Goal: Task Accomplishment & Management: Complete application form

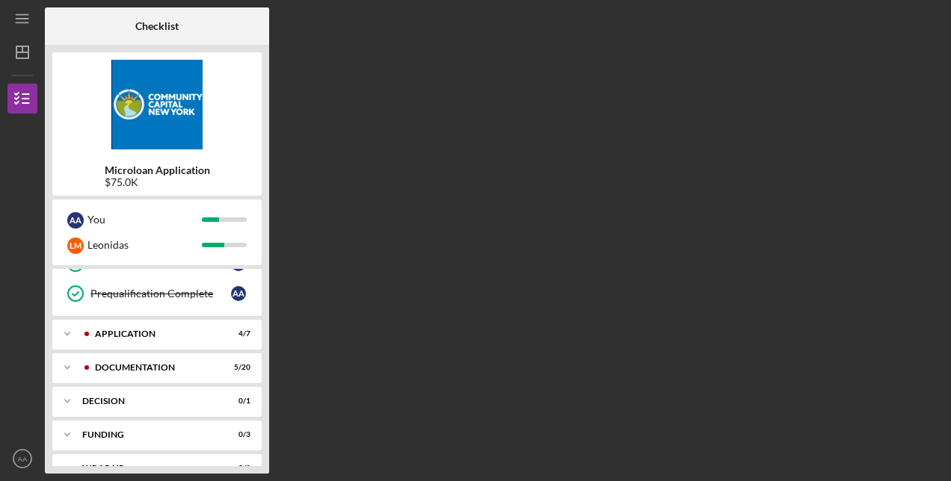
scroll to position [281, 0]
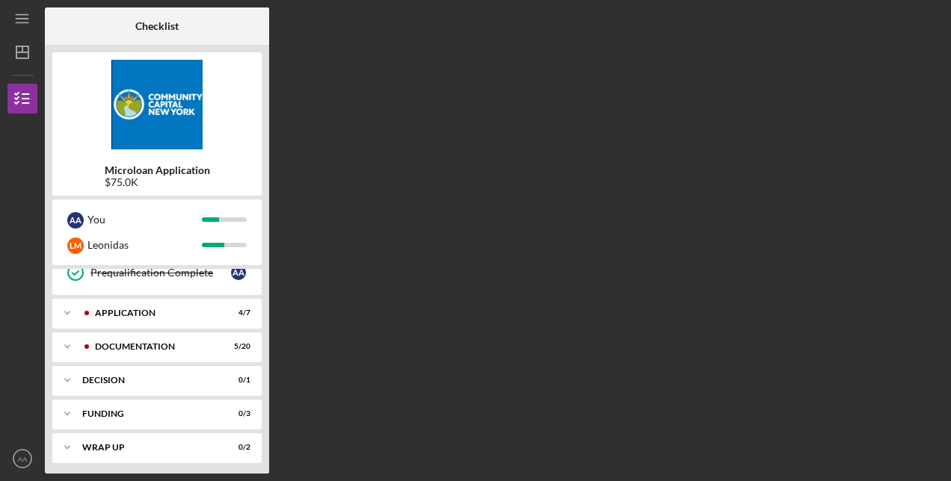
click at [24, 459] on text "AA" at bounding box center [23, 459] width 10 height 8
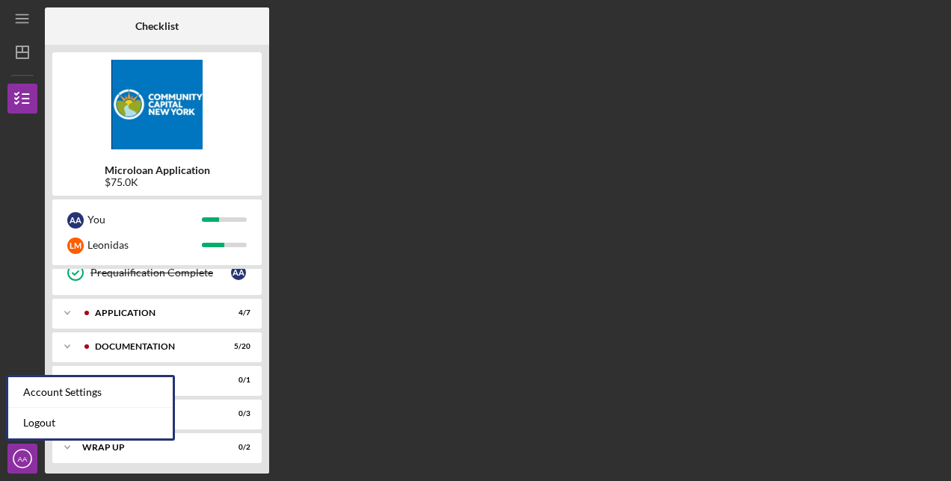
click at [28, 423] on link "Logout" at bounding box center [90, 423] width 164 height 31
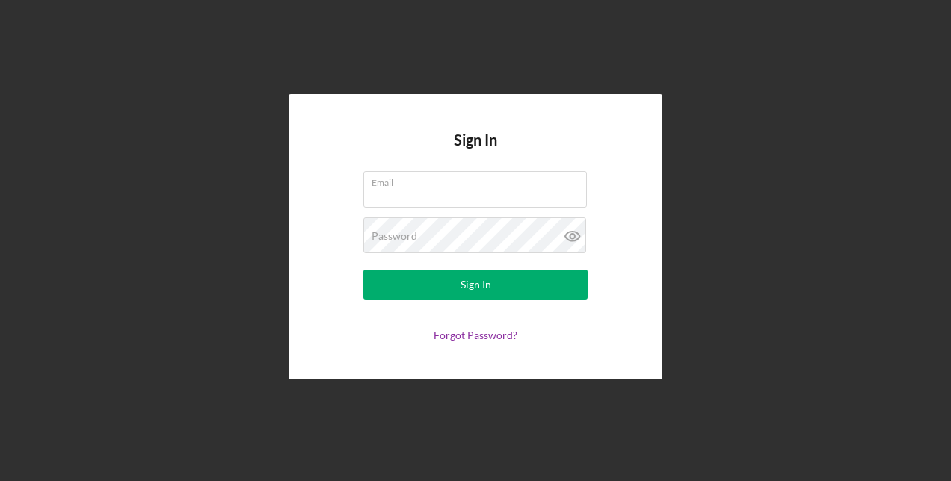
type input "[EMAIL_ADDRESS][DOMAIN_NAME]"
click at [488, 289] on div "Sign In" at bounding box center [475, 285] width 31 height 30
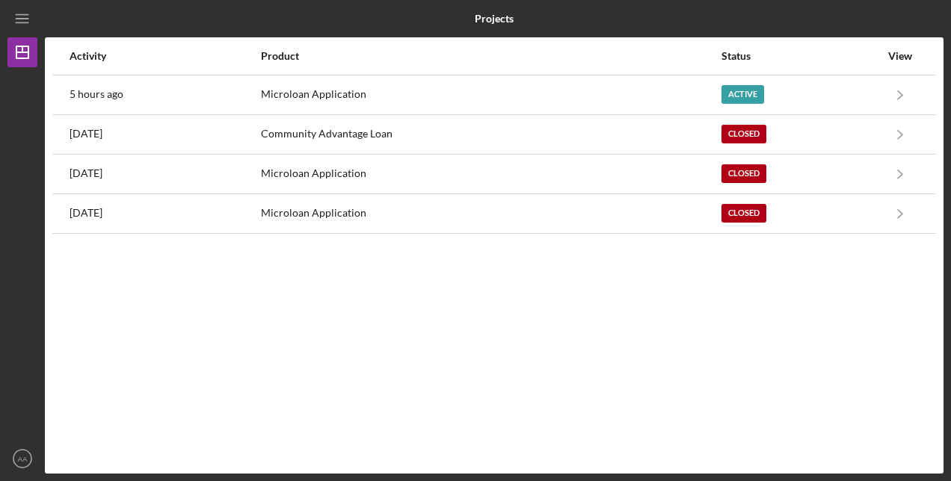
click at [548, 91] on div "Microloan Application" at bounding box center [490, 94] width 459 height 37
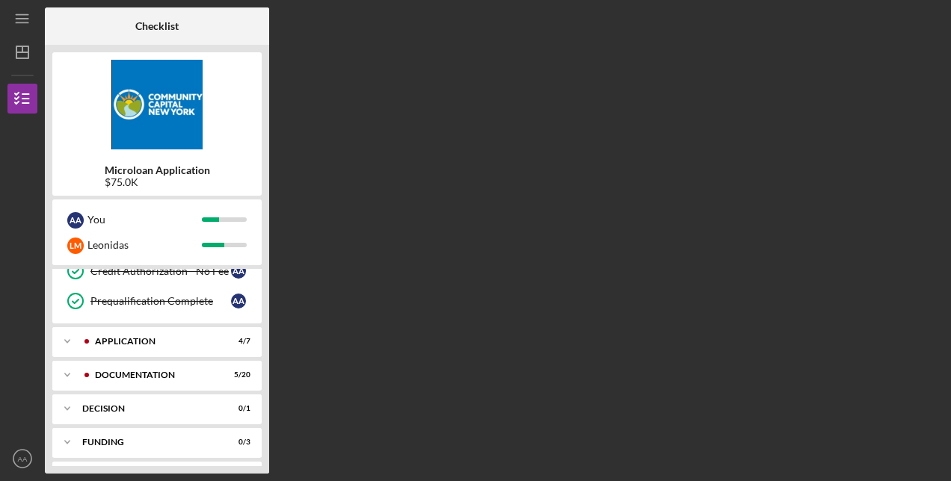
scroll to position [281, 0]
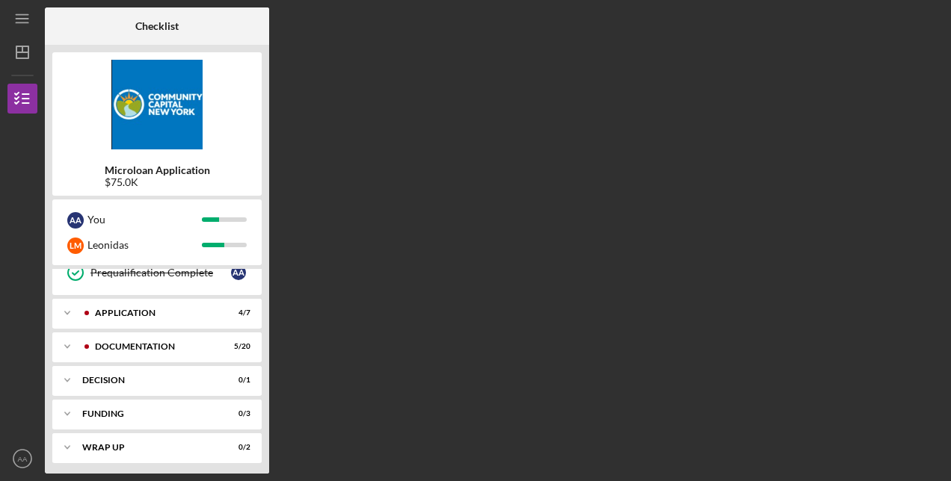
click at [112, 336] on div "Icon/Expander Documentation 5 / 20" at bounding box center [156, 347] width 209 height 30
